Goal: Transaction & Acquisition: Download file/media

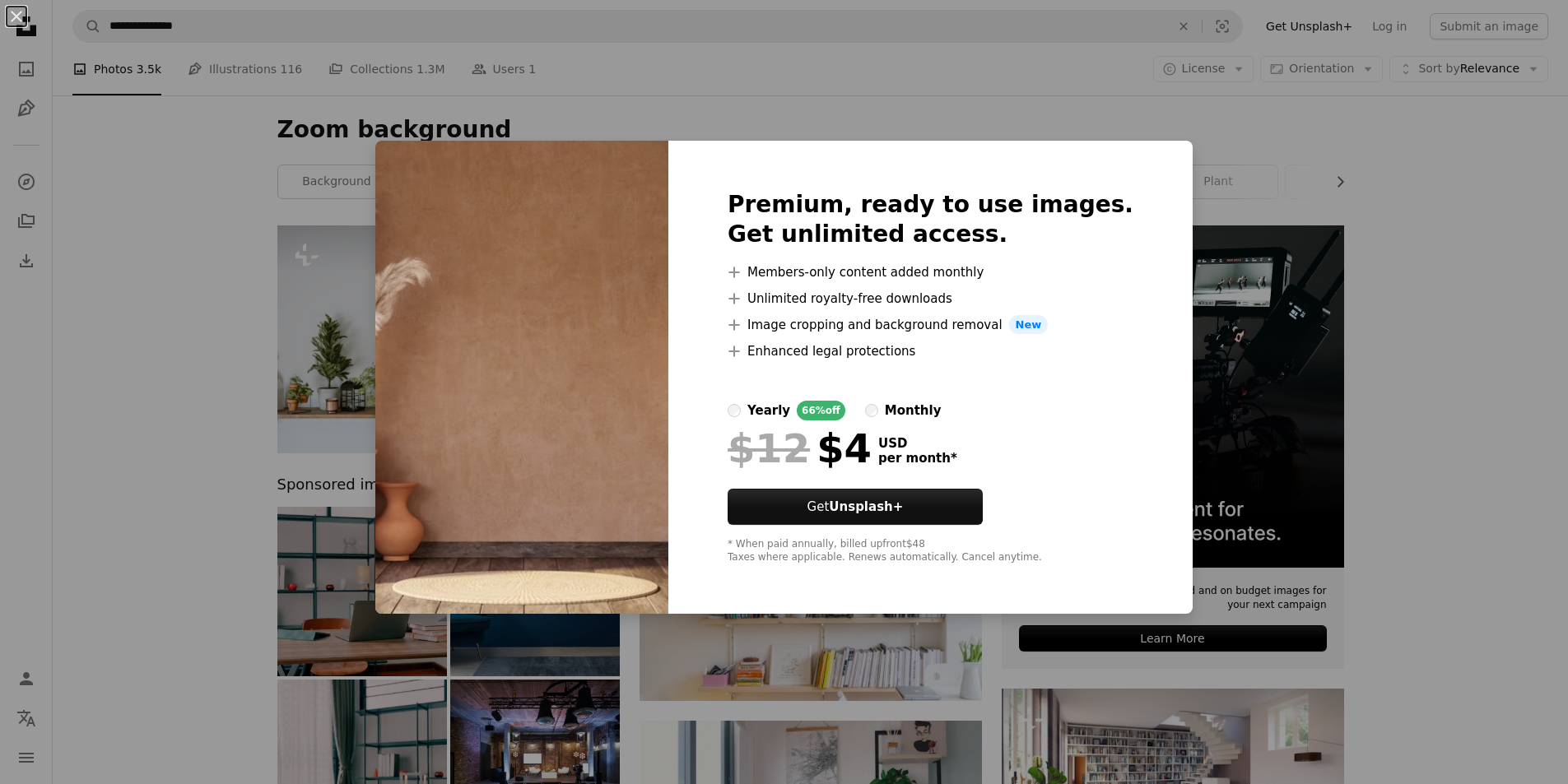
scroll to position [1234, 0]
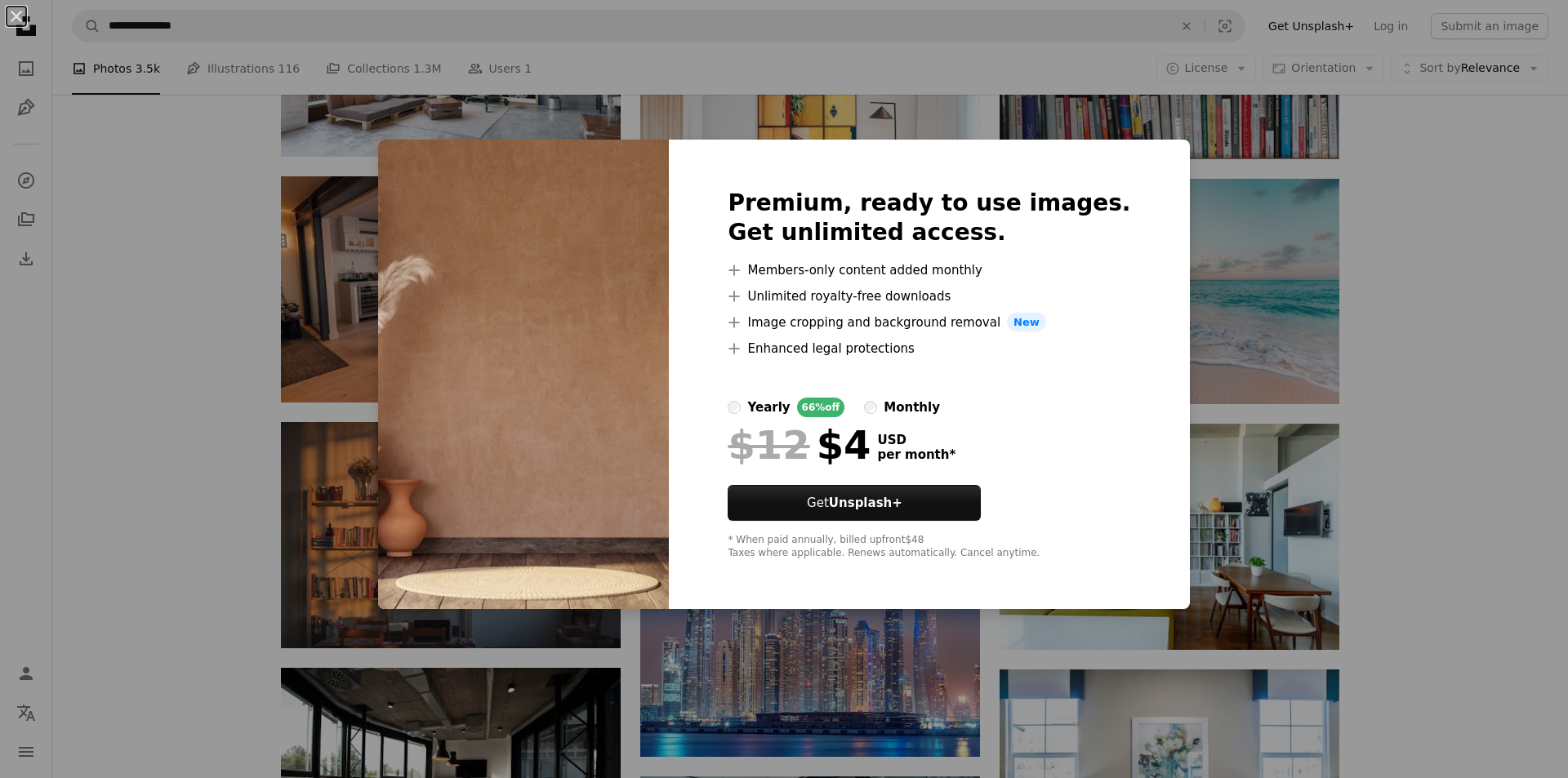
click at [1546, 266] on div "An X shape Premium, ready to use images. Get unlimited access. A plus sign Memb…" at bounding box center [784, 389] width 1568 height 778
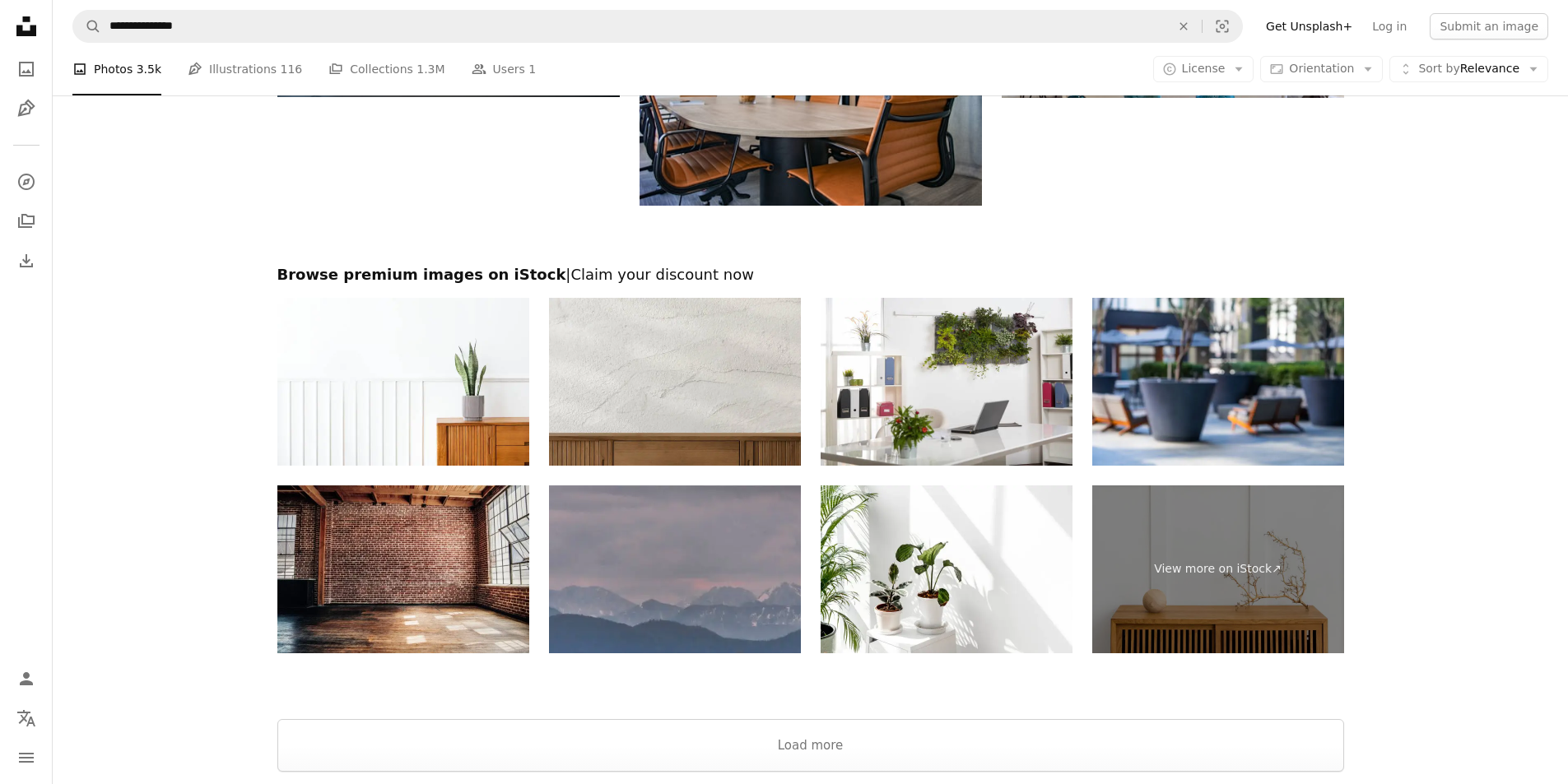
scroll to position [2058, 0]
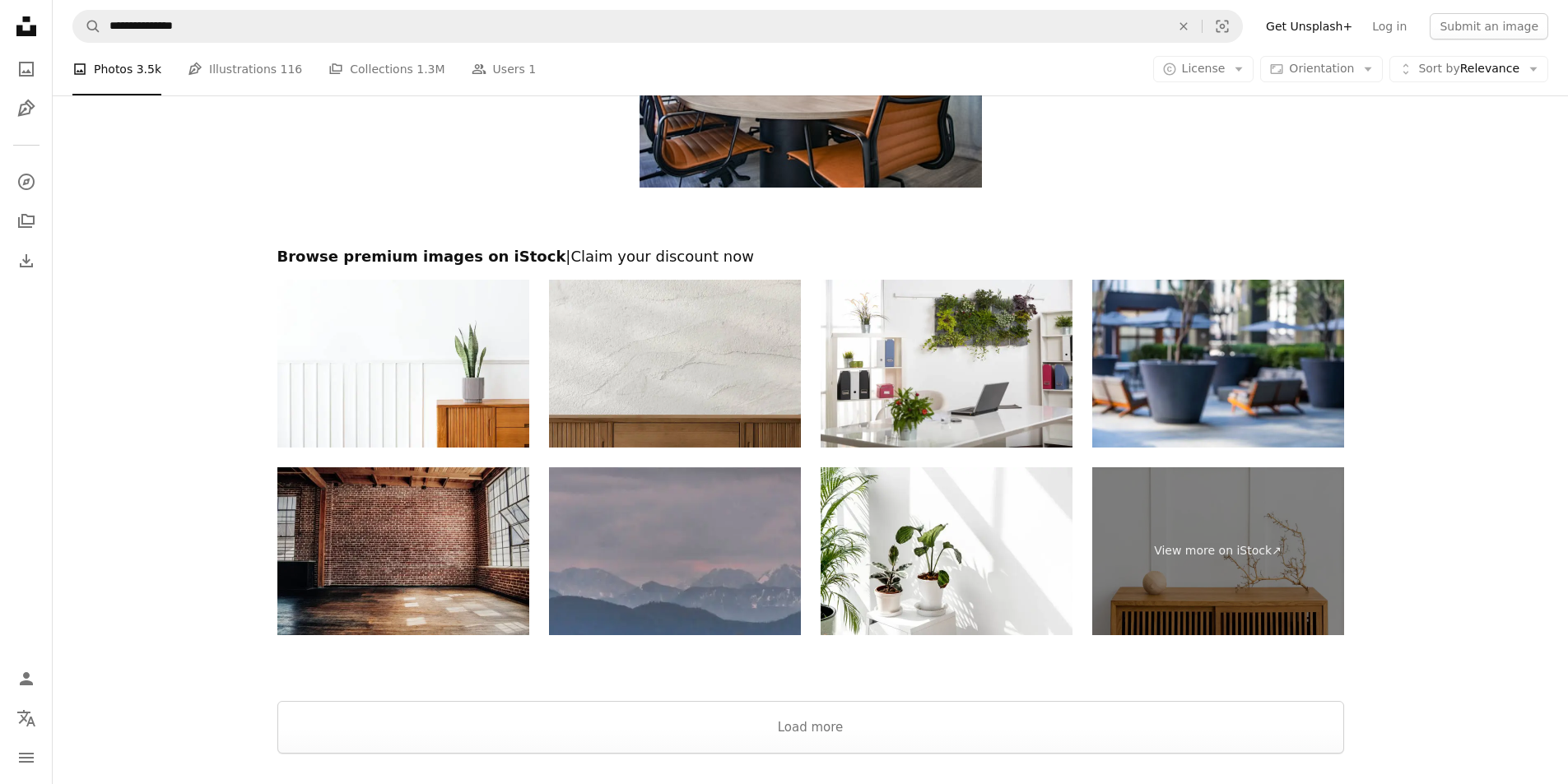
click at [502, 569] on img at bounding box center [403, 551] width 252 height 168
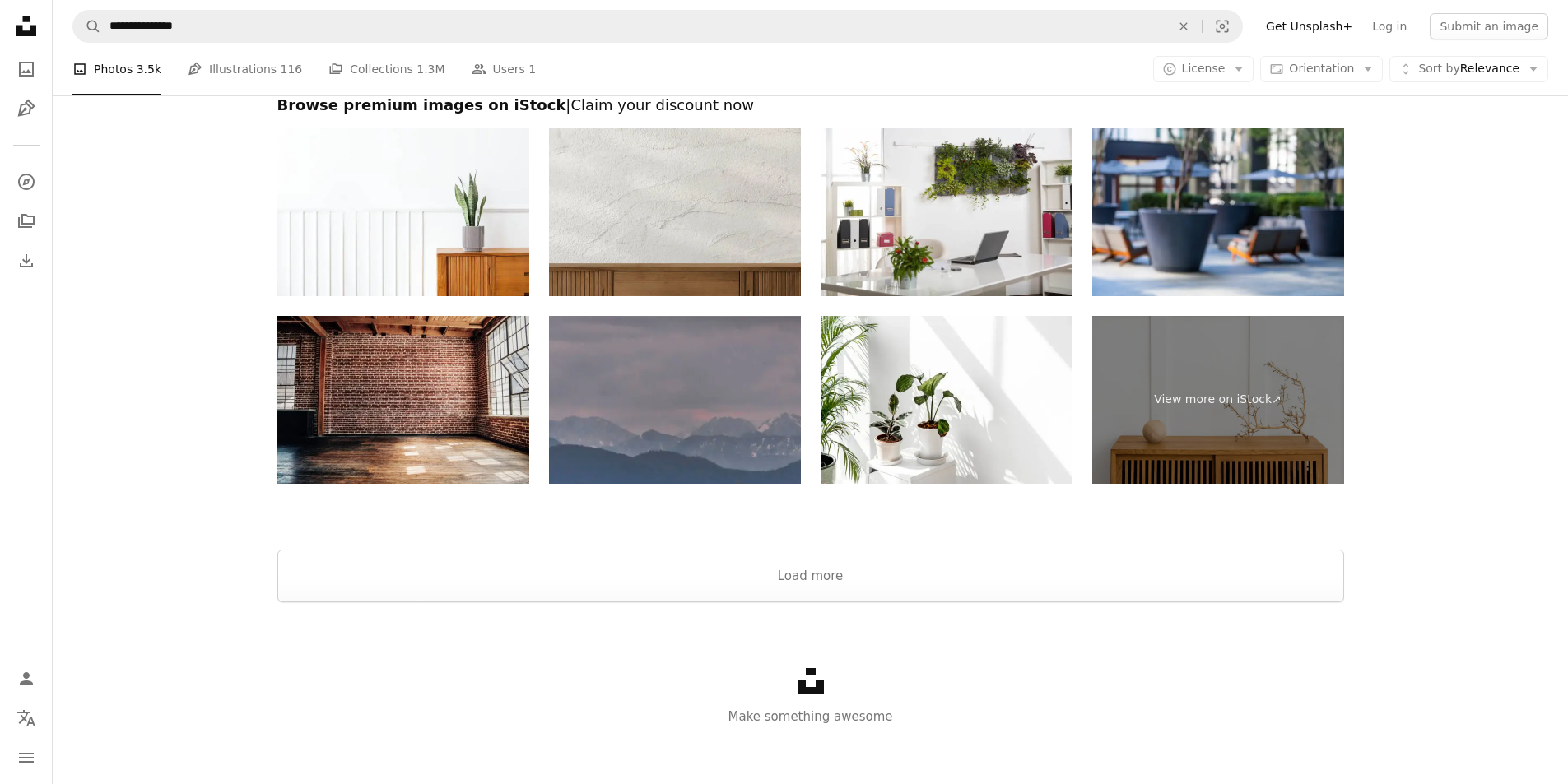
scroll to position [2217, 0]
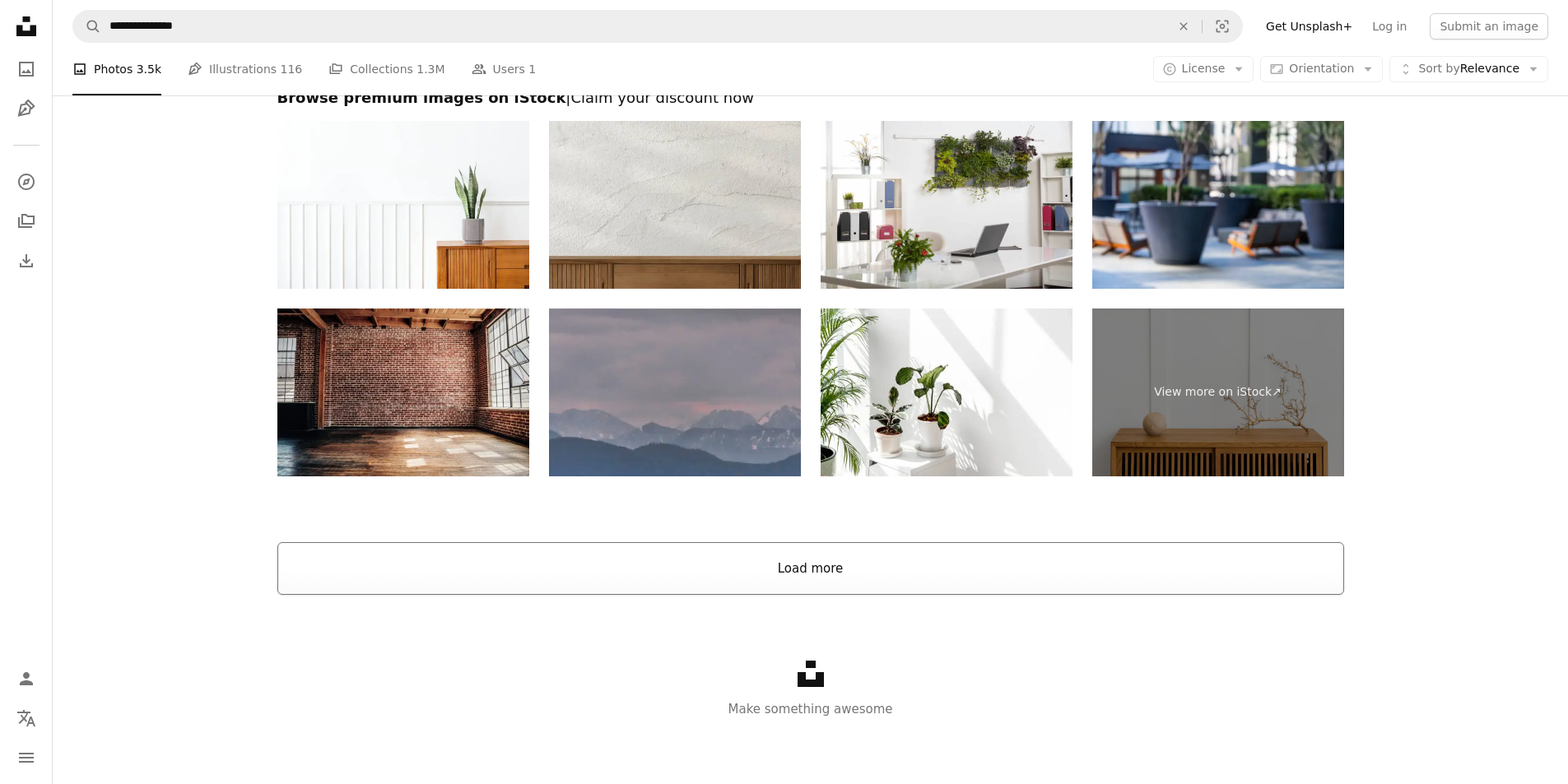
click at [765, 570] on button "Load more" at bounding box center [811, 569] width 1066 height 53
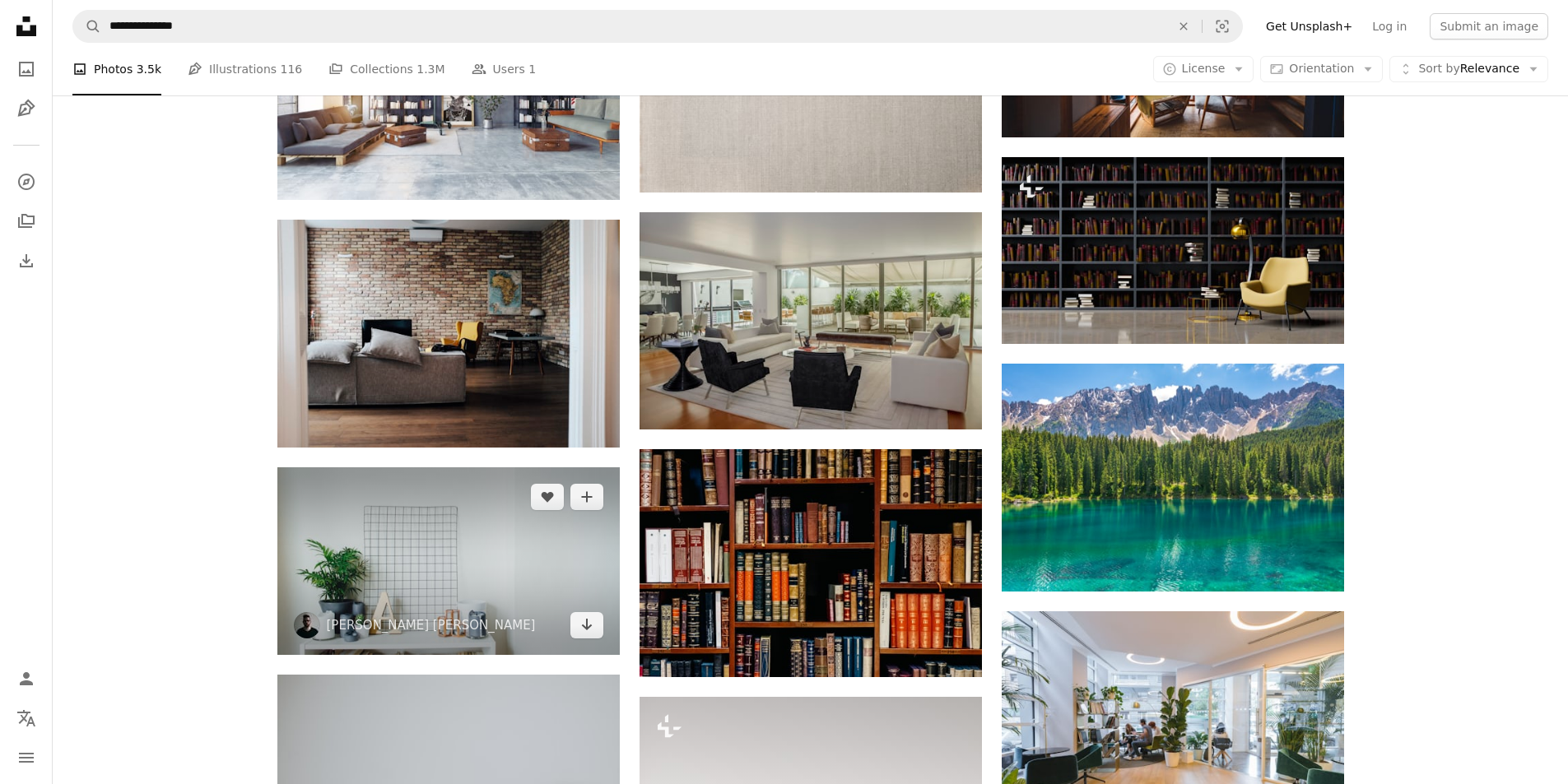
scroll to position [5179, 0]
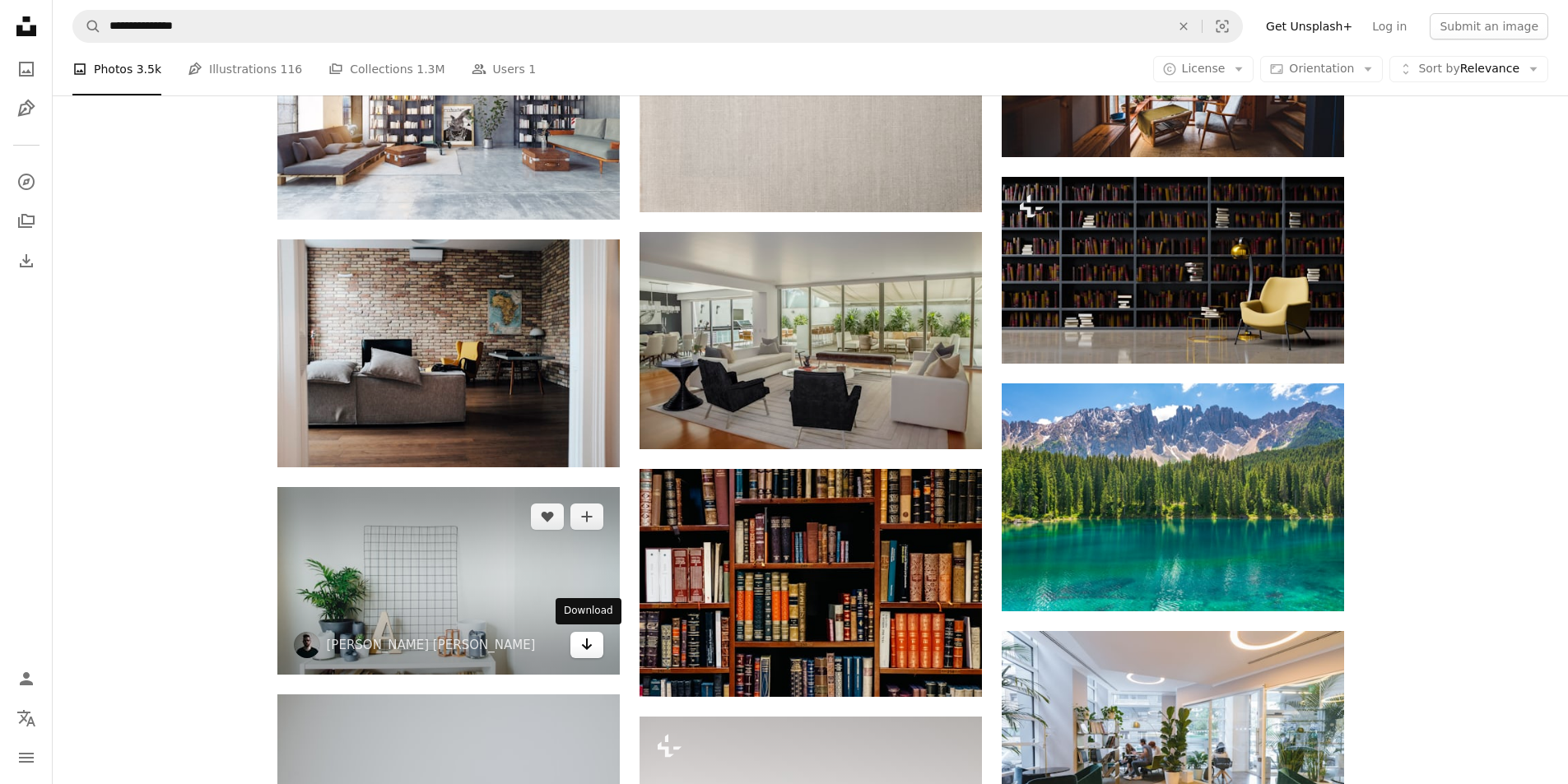
click at [588, 643] on icon "Arrow pointing down" at bounding box center [586, 644] width 13 height 20
